Goal: Information Seeking & Learning: Understand process/instructions

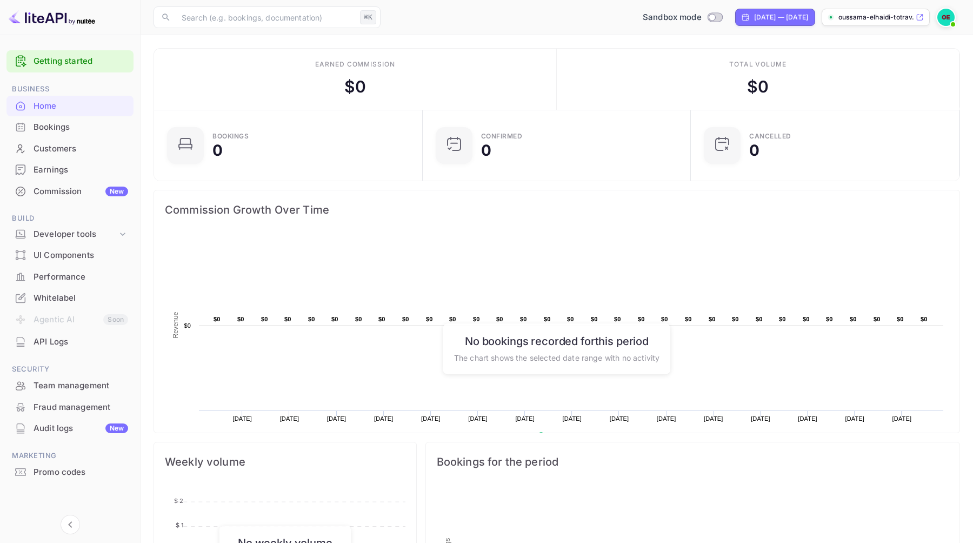
click at [943, 15] on img at bounding box center [946, 17] width 17 height 17
click at [943, 15] on div at bounding box center [486, 271] width 973 height 543
click at [508, 29] on div "​ ⌘K ​ Sandbox mode Aug 17, 2025 — Sep 16, 2025 oussama-elhaidi-totrav..." at bounding box center [557, 17] width 833 height 35
click at [952, 11] on img at bounding box center [946, 17] width 17 height 17
click at [947, 14] on div at bounding box center [486, 271] width 973 height 543
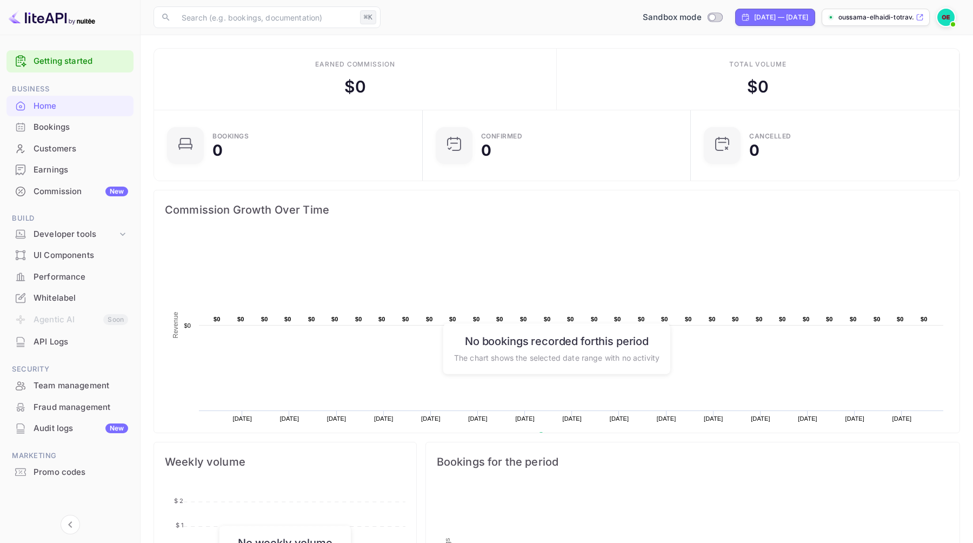
click at [96, 61] on link "Getting started" at bounding box center [81, 61] width 95 height 12
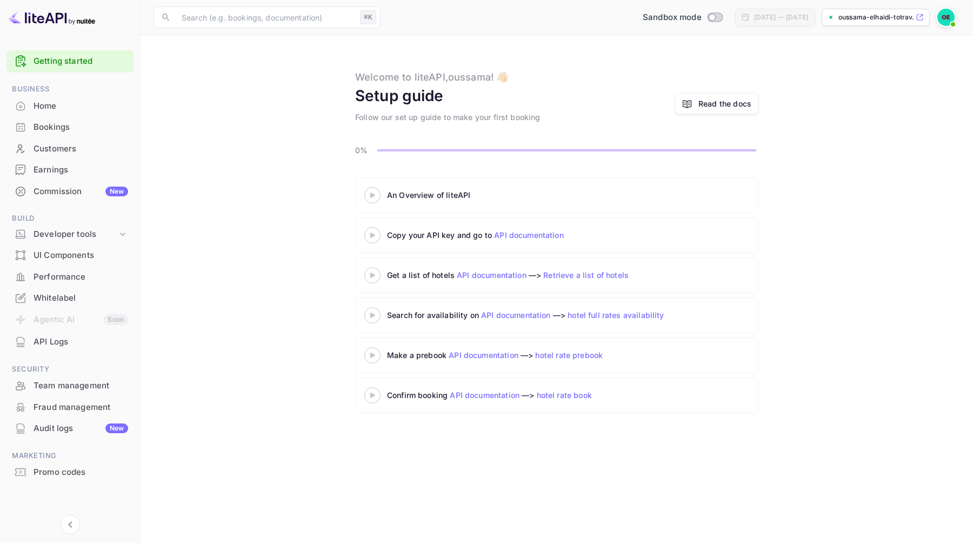
click at [596, 193] on div "An Overview of liteAPI" at bounding box center [522, 194] width 270 height 11
click at [376, 193] on icon at bounding box center [373, 194] width 38 height 5
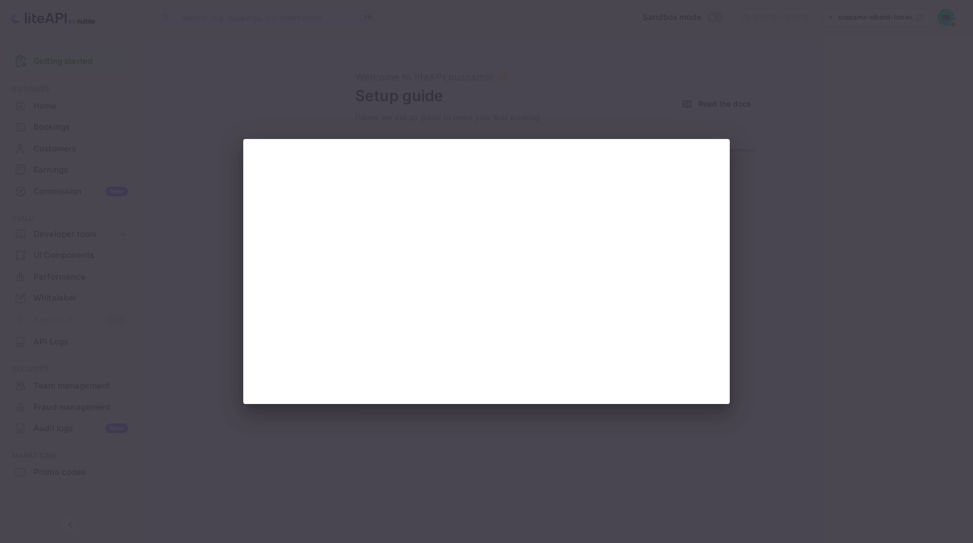
click at [773, 135] on div at bounding box center [486, 271] width 973 height 543
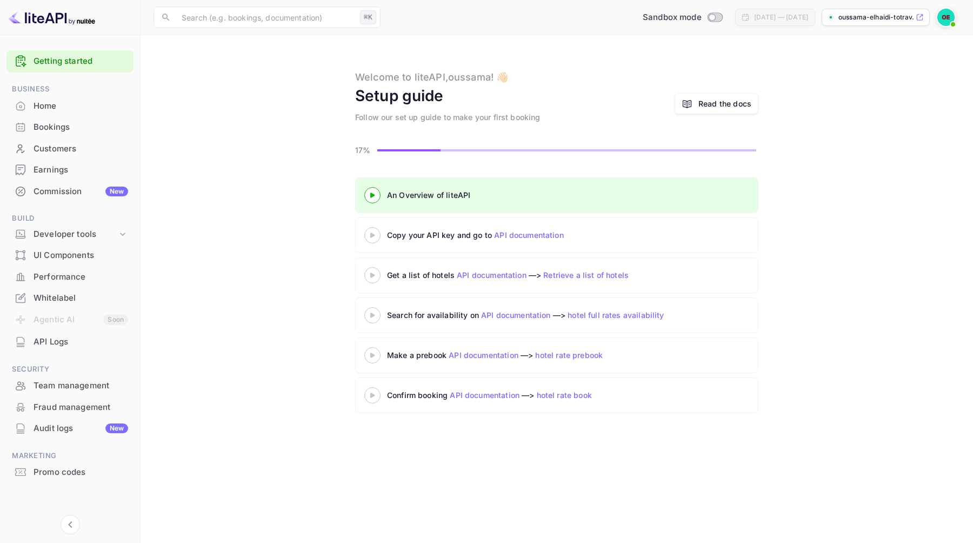
click at [374, 234] on icon at bounding box center [373, 234] width 38 height 5
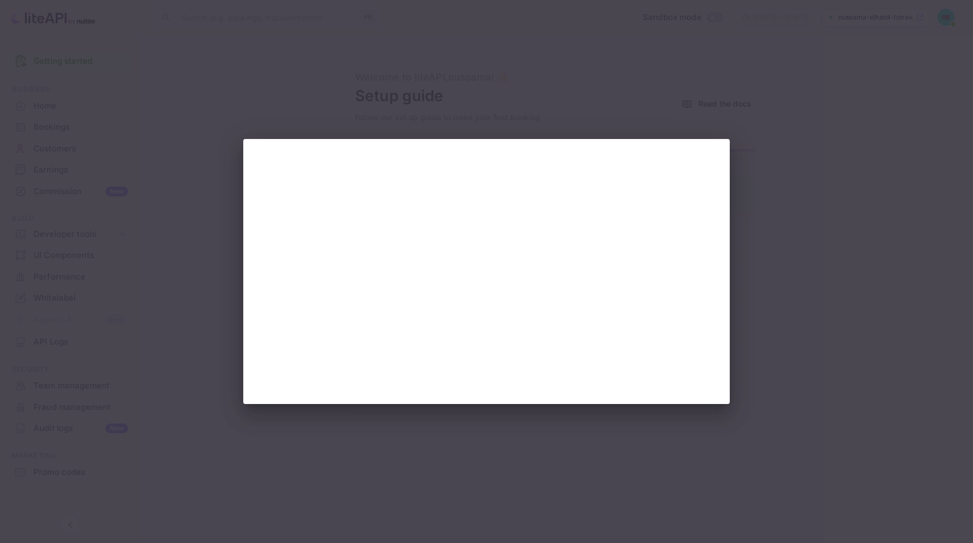
click at [151, 213] on div at bounding box center [486, 271] width 973 height 543
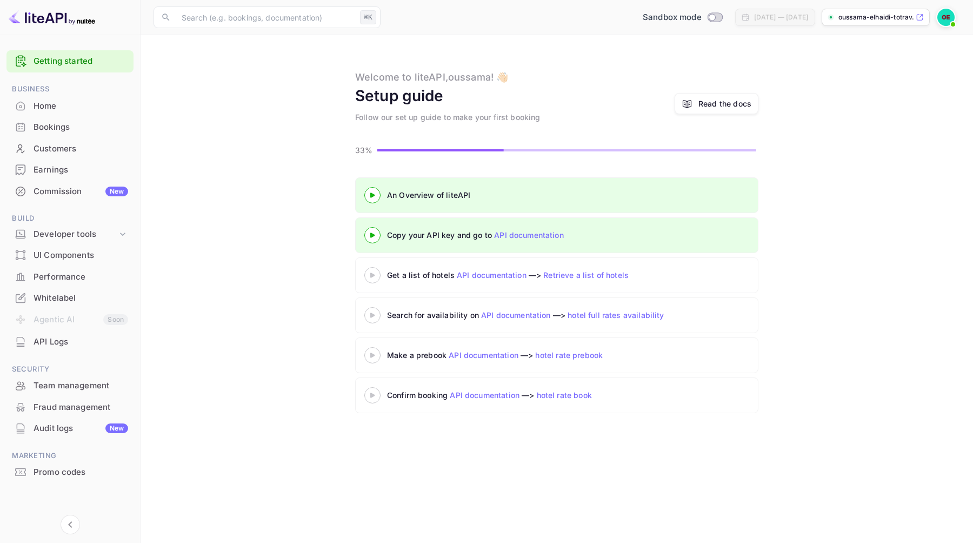
click at [370, 268] on div at bounding box center [373, 275] width 38 height 14
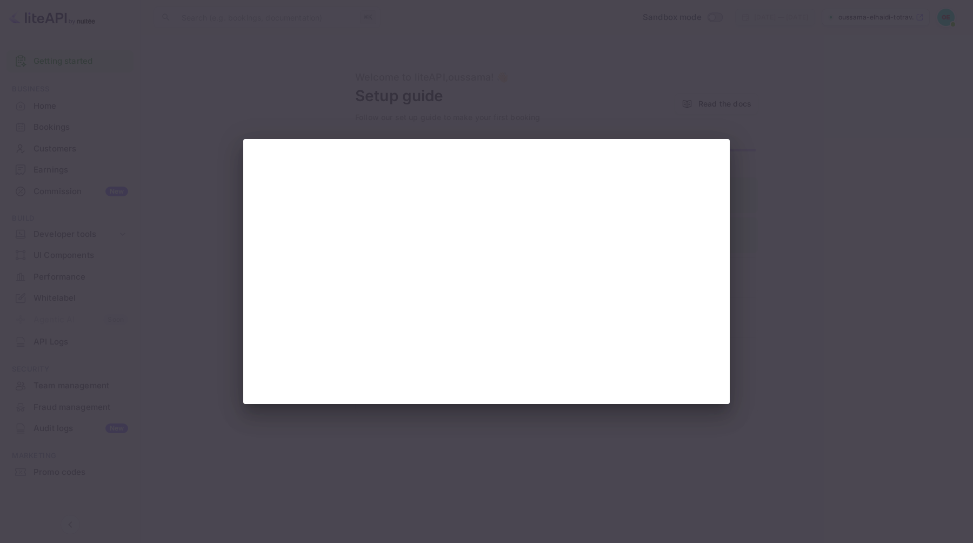
click at [168, 242] on div at bounding box center [486, 271] width 973 height 543
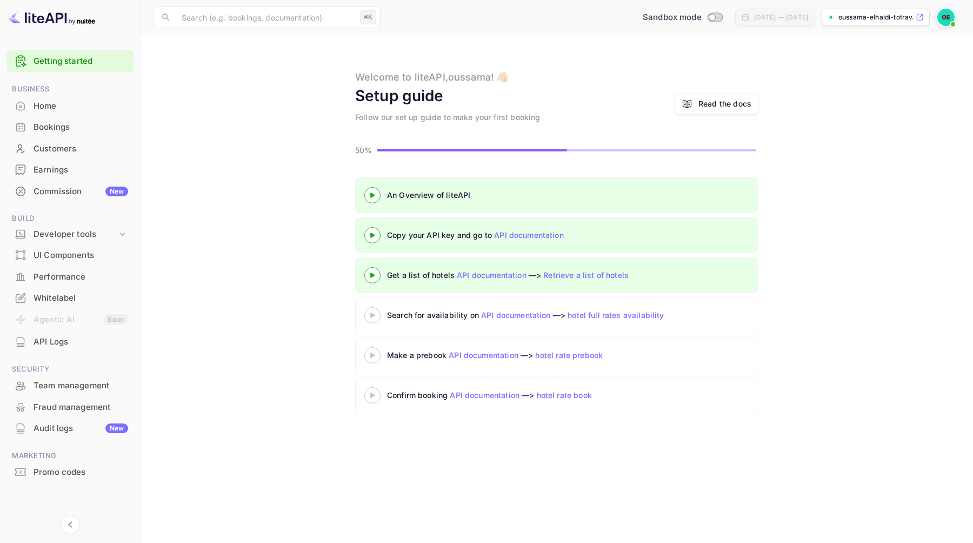
click at [372, 313] on icon at bounding box center [373, 315] width 38 height 5
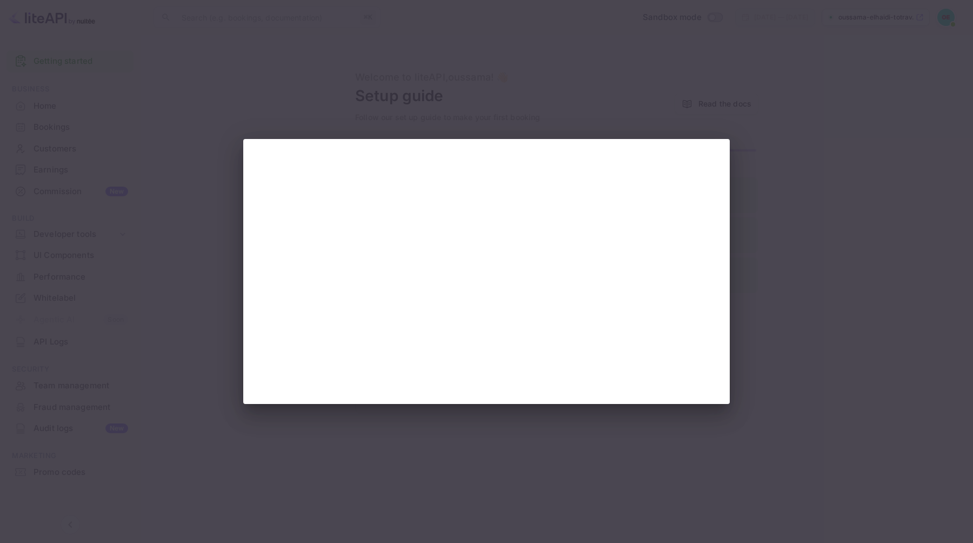
click at [254, 281] on div at bounding box center [486, 271] width 487 height 265
click at [210, 274] on div at bounding box center [486, 271] width 973 height 543
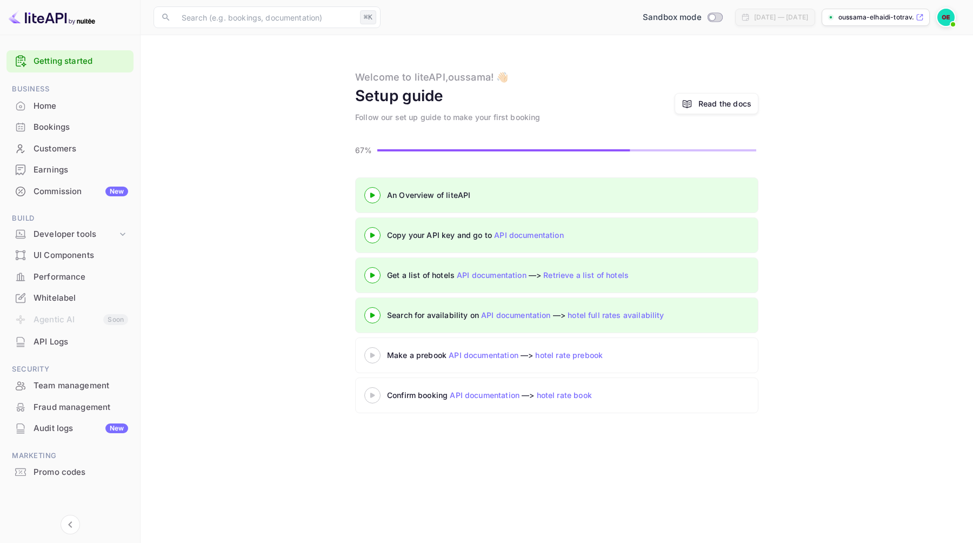
click at [376, 351] on div at bounding box center [373, 355] width 38 height 14
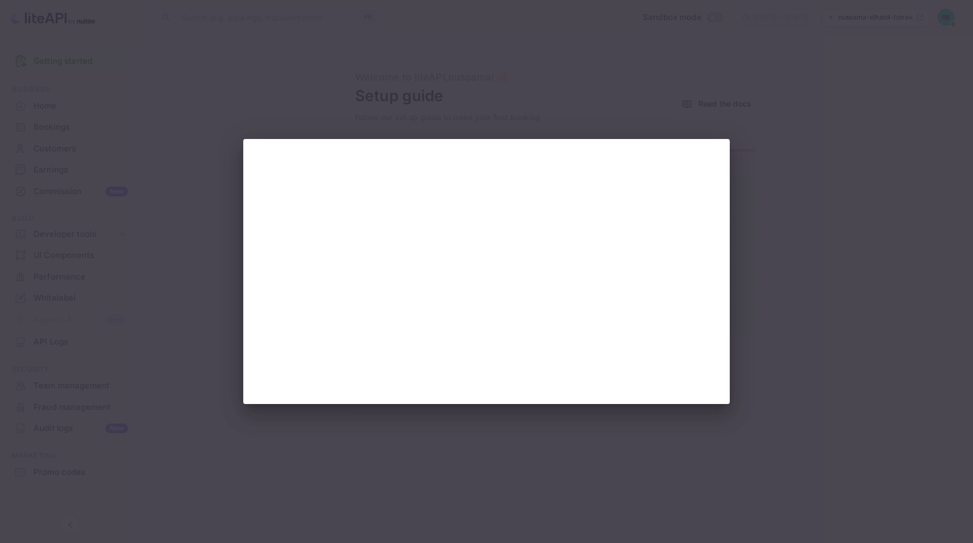
click at [223, 297] on div at bounding box center [486, 271] width 973 height 543
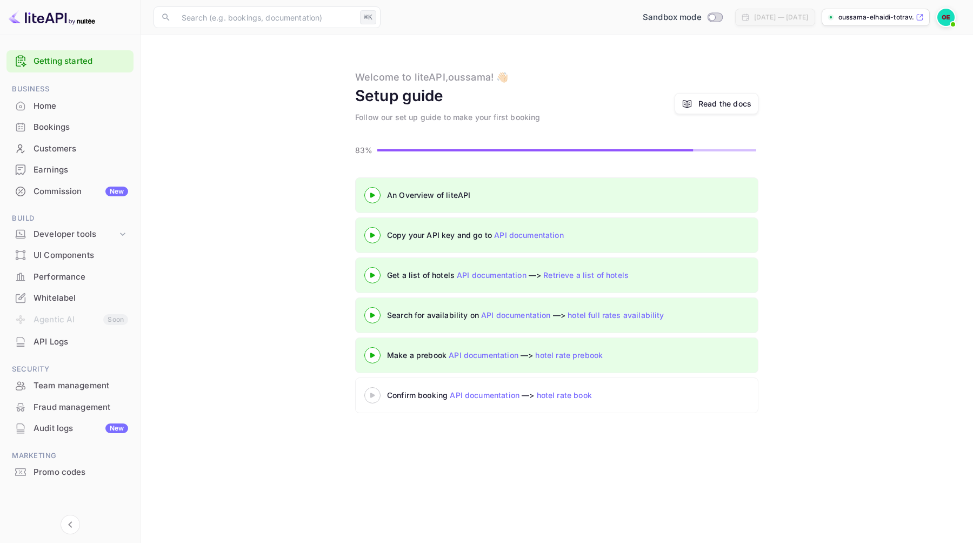
click at [368, 388] on div at bounding box center [373, 395] width 38 height 14
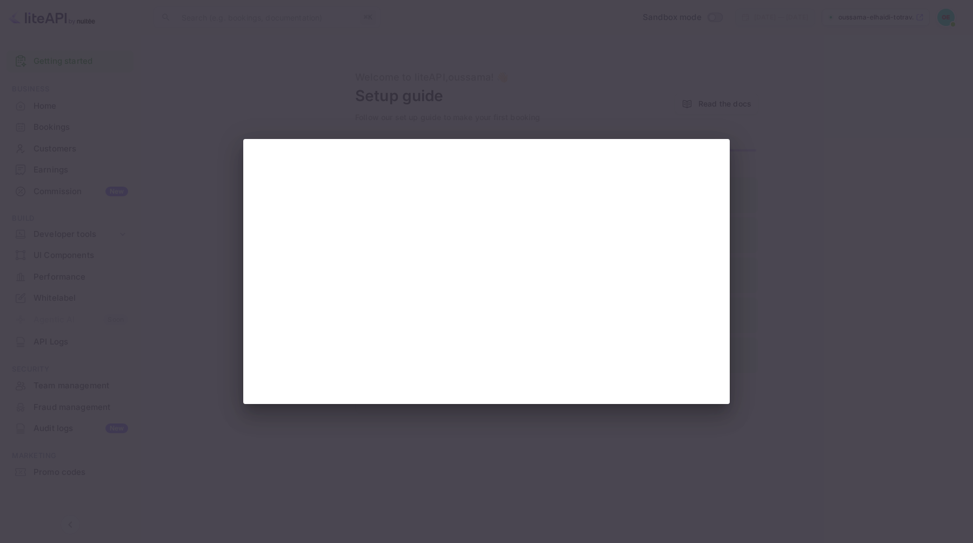
click at [353, 444] on div at bounding box center [486, 271] width 973 height 543
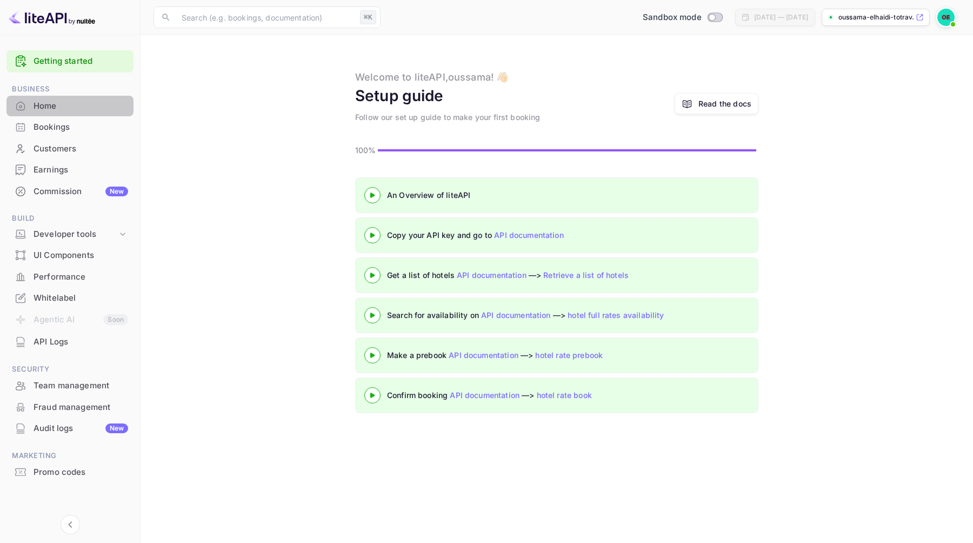
click at [119, 106] on div "Home" at bounding box center [81, 106] width 95 height 12
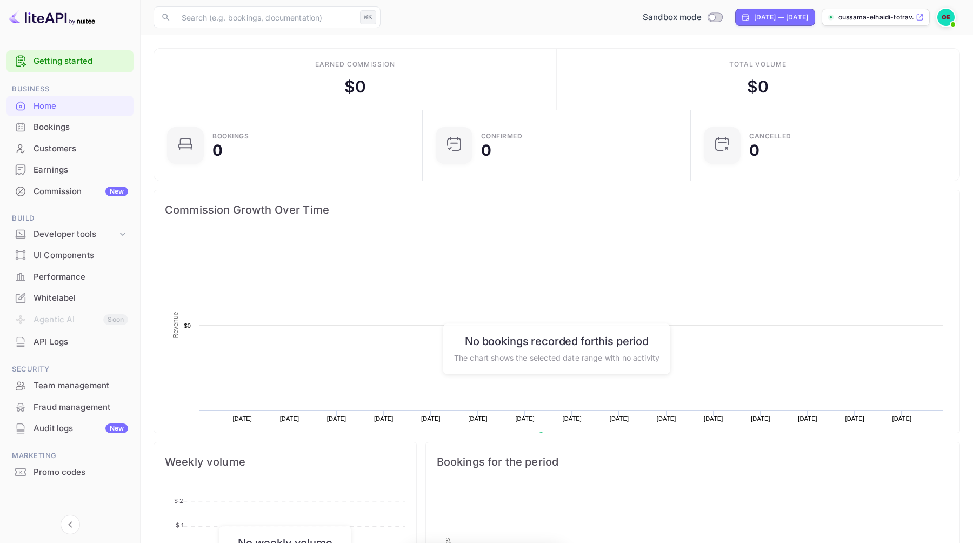
scroll to position [176, 262]
click at [110, 58] on link "Getting started" at bounding box center [81, 61] width 95 height 12
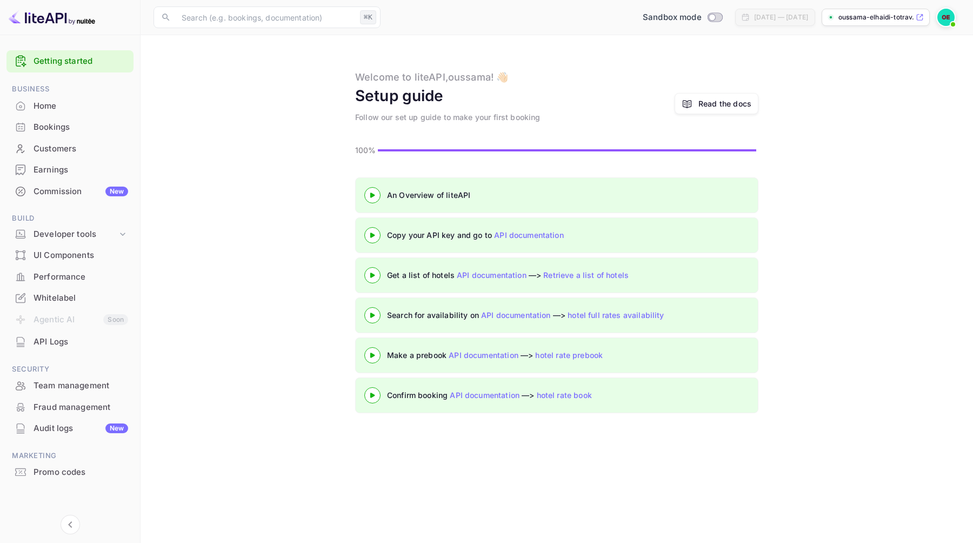
click at [722, 99] on div "Read the docs" at bounding box center [725, 103] width 53 height 11
